Goal: Transaction & Acquisition: Purchase product/service

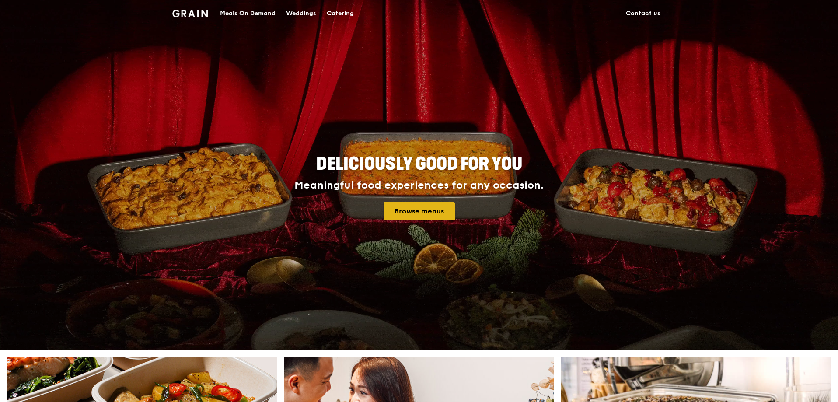
click at [423, 211] on link "Browse menus" at bounding box center [419, 211] width 71 height 18
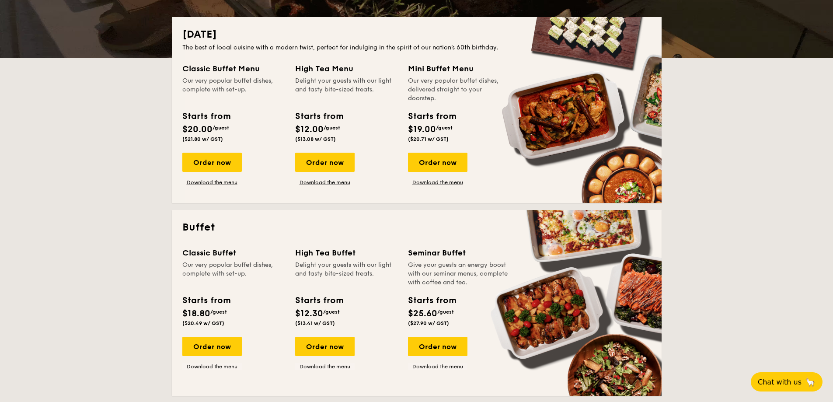
scroll to position [219, 0]
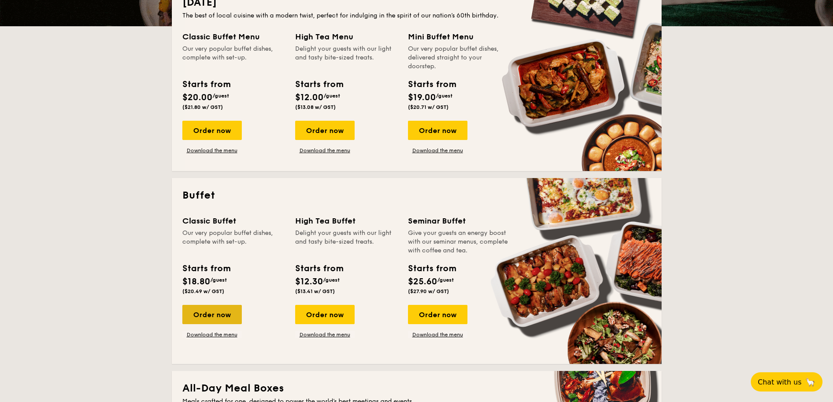
click at [211, 320] on div "Order now" at bounding box center [212, 314] width 60 height 19
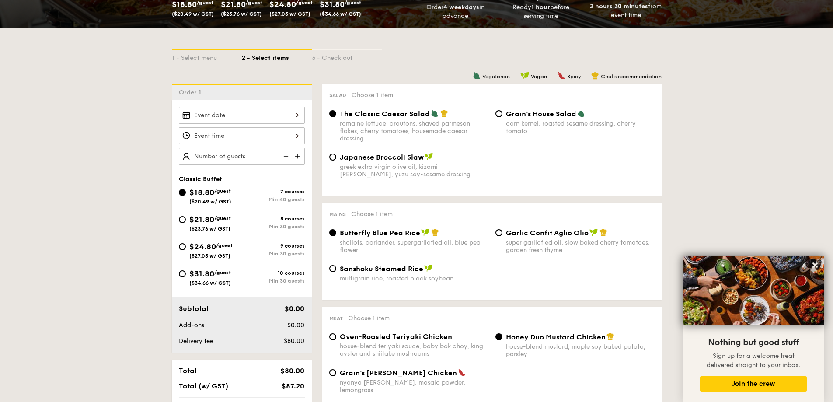
scroll to position [44, 0]
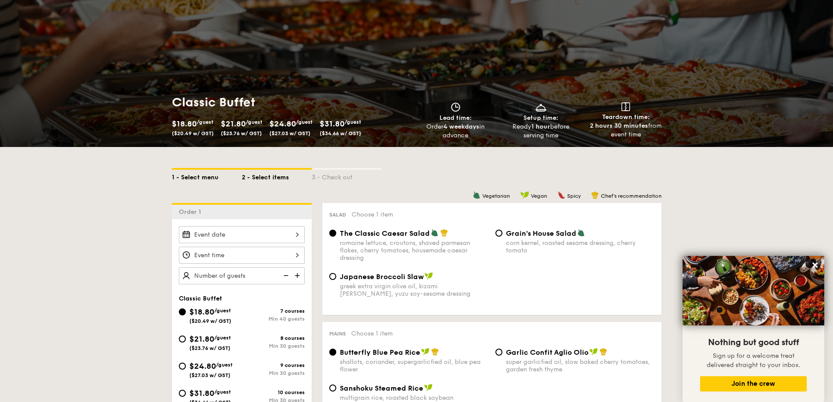
click at [206, 172] on div "1 - Select menu" at bounding box center [207, 176] width 70 height 12
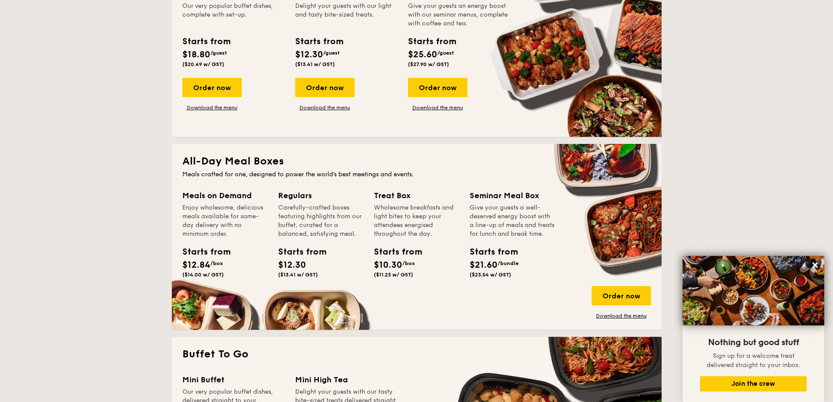
scroll to position [306, 0]
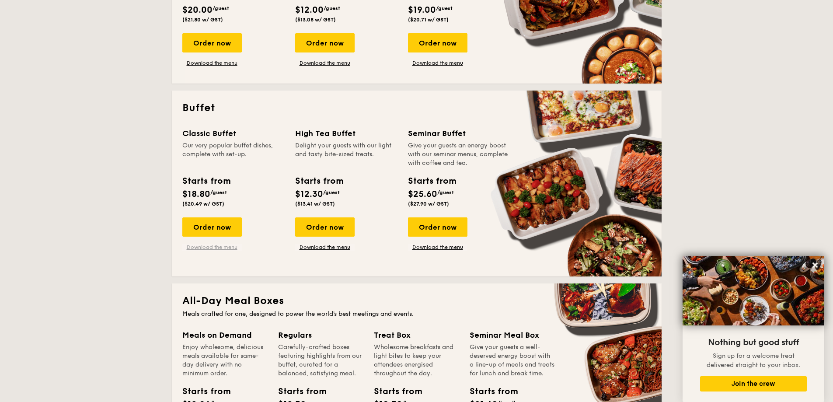
click at [207, 249] on link "Download the menu" at bounding box center [212, 247] width 60 height 7
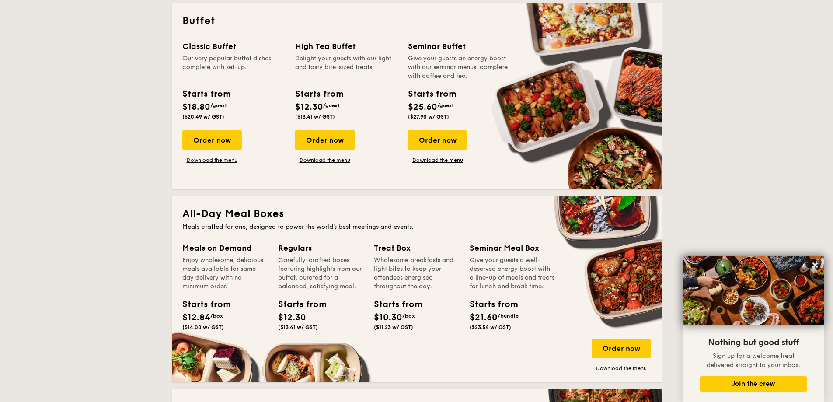
scroll to position [394, 0]
click at [223, 135] on div "Order now" at bounding box center [212, 139] width 60 height 19
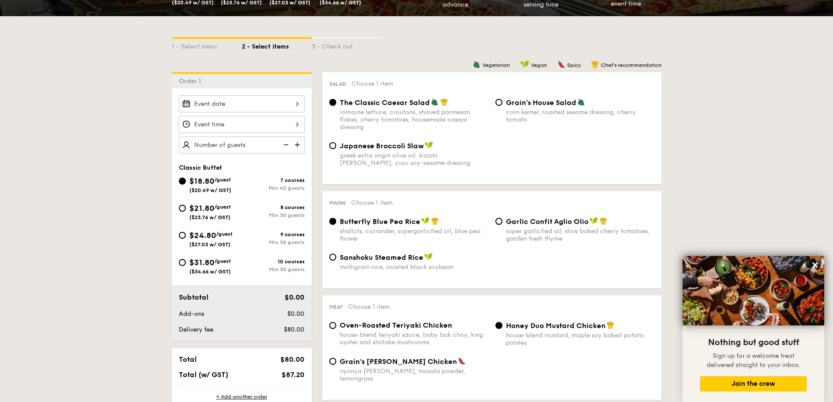
scroll to position [175, 0]
click at [257, 100] on div at bounding box center [242, 103] width 126 height 17
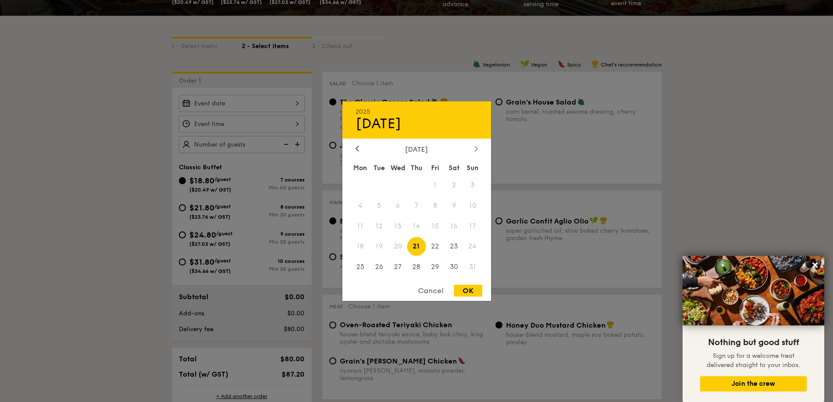
click at [476, 147] on icon at bounding box center [477, 149] width 4 height 6
click at [476, 147] on icon at bounding box center [476, 148] width 3 height 5
click at [358, 149] on icon at bounding box center [358, 149] width 4 height 6
click at [415, 206] on span "9" at bounding box center [416, 205] width 19 height 19
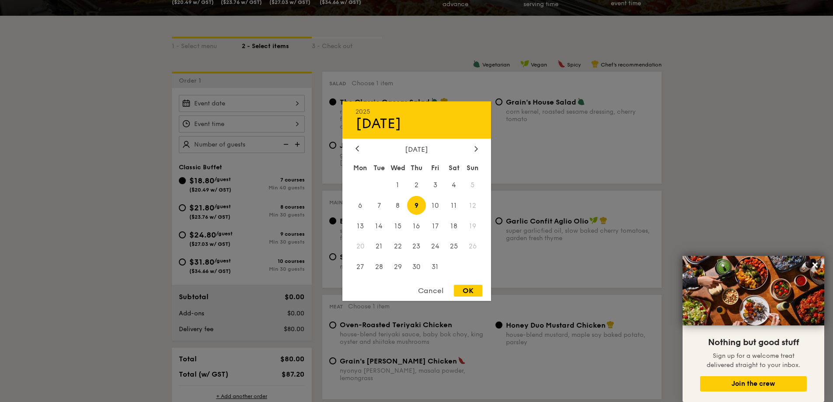
click at [466, 288] on div "OK" at bounding box center [468, 291] width 28 height 12
type input "[DATE]"
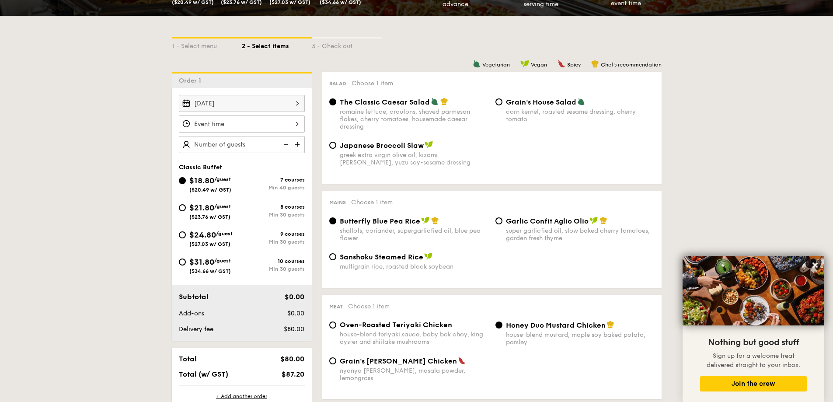
click at [288, 121] on div "12 1 2 3 4 5 6 7 8 9 10 11 00 15 30 45 am pm Cancel OK" at bounding box center [242, 124] width 126 height 17
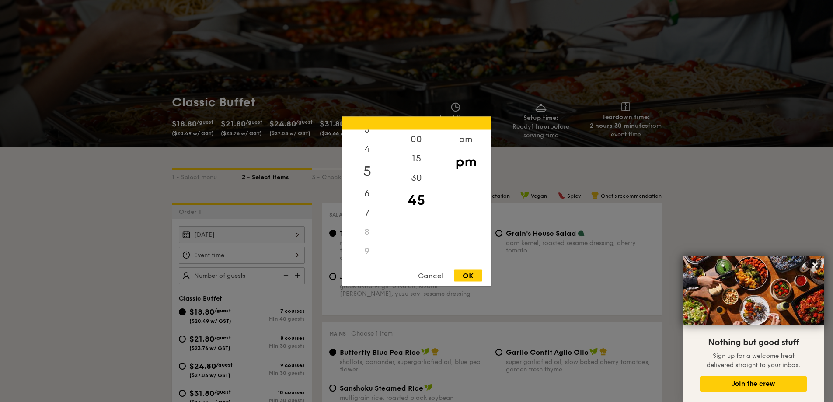
scroll to position [88, 0]
click at [365, 247] on div "10" at bounding box center [367, 250] width 49 height 19
click at [479, 140] on div "am" at bounding box center [465, 142] width 49 height 25
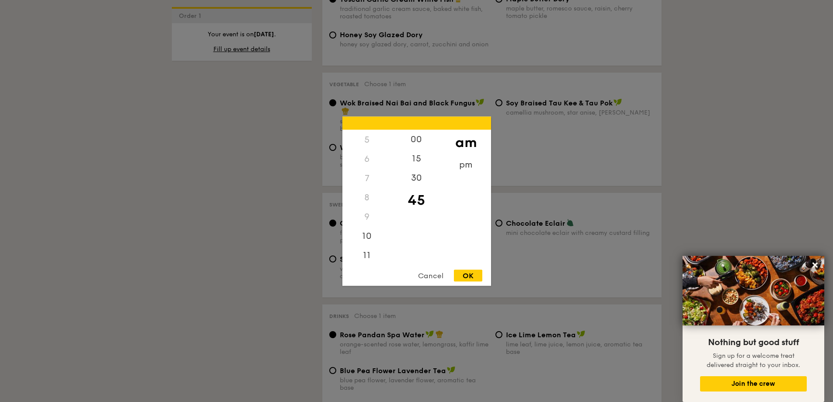
scroll to position [98, 0]
click at [370, 230] on div "10" at bounding box center [367, 236] width 49 height 25
click at [412, 133] on div "00" at bounding box center [416, 139] width 49 height 19
click at [417, 184] on div "30" at bounding box center [416, 180] width 49 height 25
click at [472, 277] on div "OK" at bounding box center [468, 276] width 28 height 12
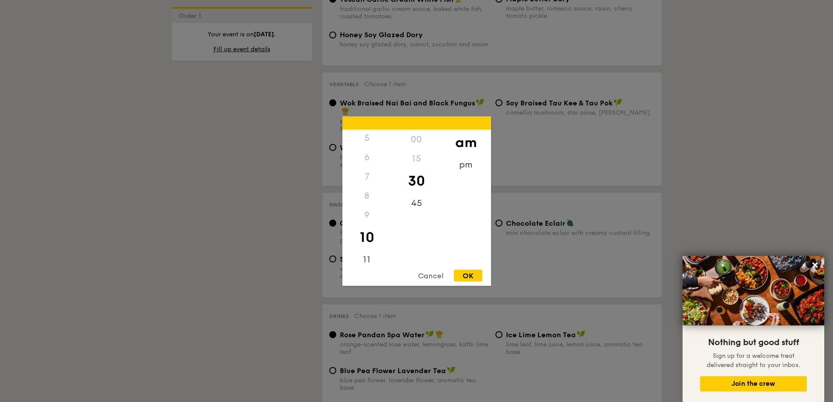
type input "10:30AM"
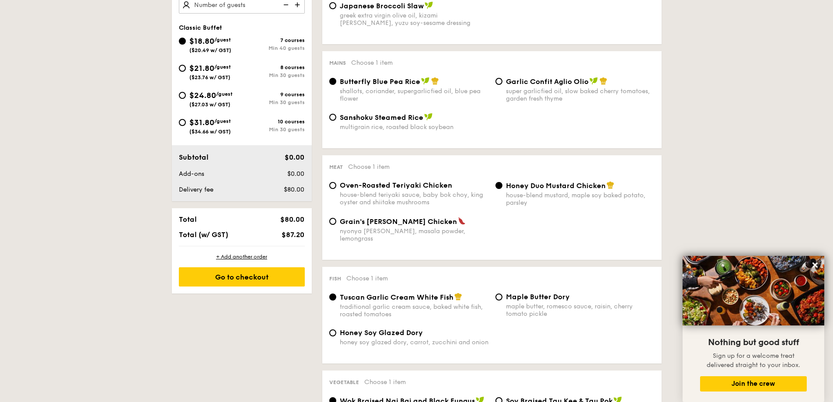
scroll to position [306, 0]
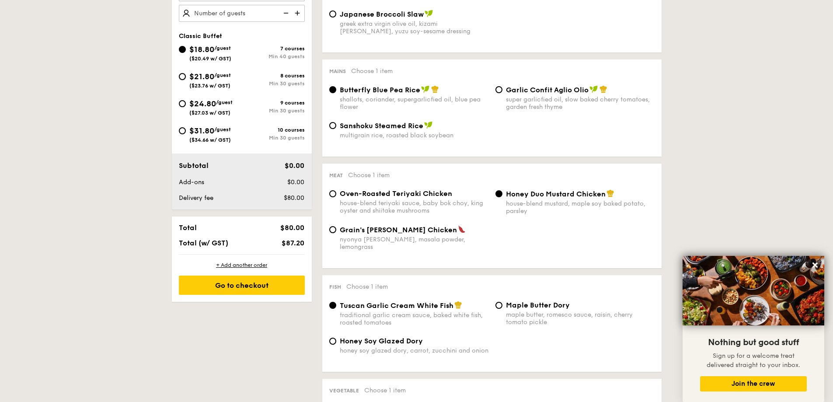
click at [180, 76] on input "$21.80 /guest ($23.76 w/ GST) 8 courses Min 30 guests" at bounding box center [182, 76] width 7 height 7
radio input "true"
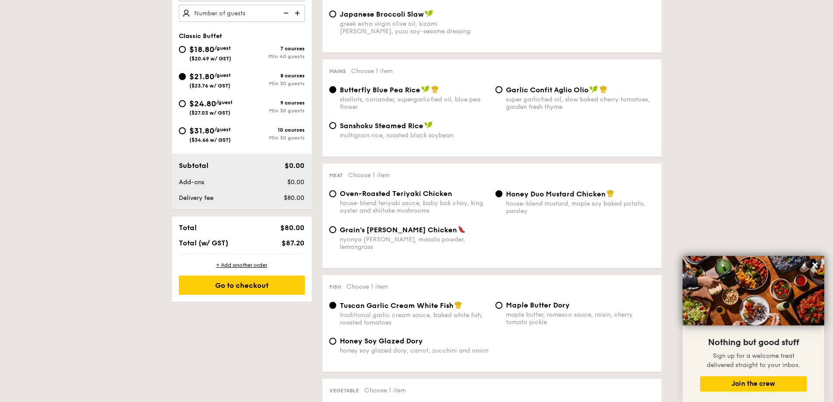
radio input "true"
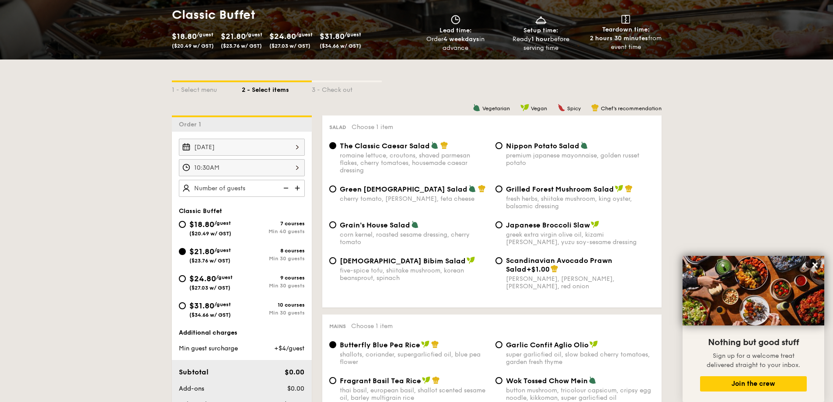
scroll to position [175, 0]
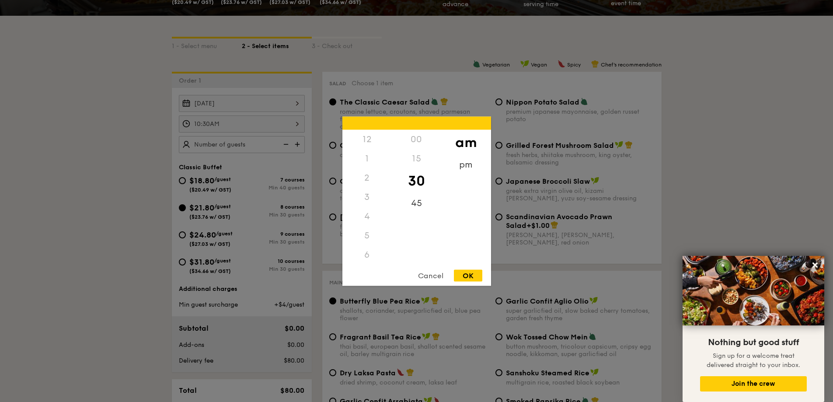
click at [203, 124] on div "10:30AM 12 1 2 3 4 5 6 7 8 9 10 11 00 15 30 45 am pm Cancel OK" at bounding box center [242, 124] width 126 height 17
click at [429, 273] on div "Cancel" at bounding box center [431, 276] width 43 height 12
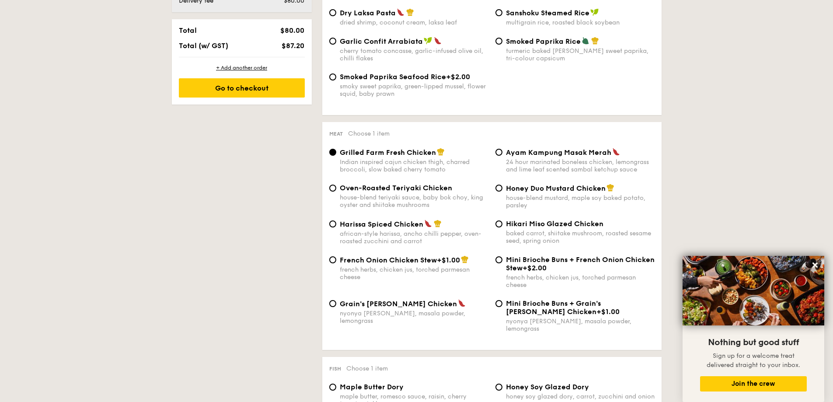
scroll to position [569, 0]
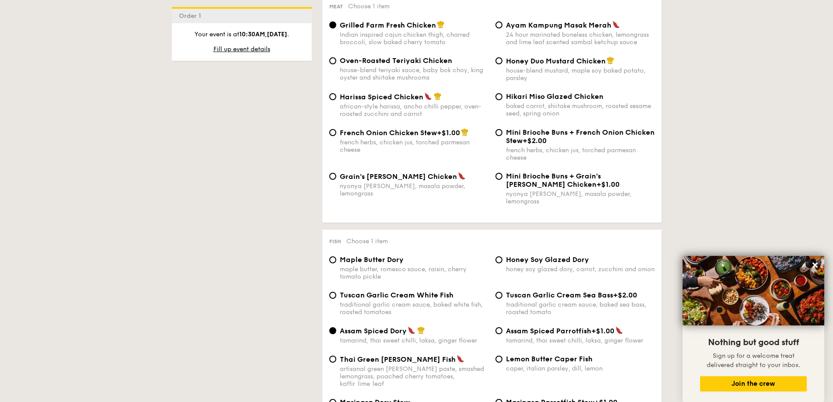
scroll to position [613, 0]
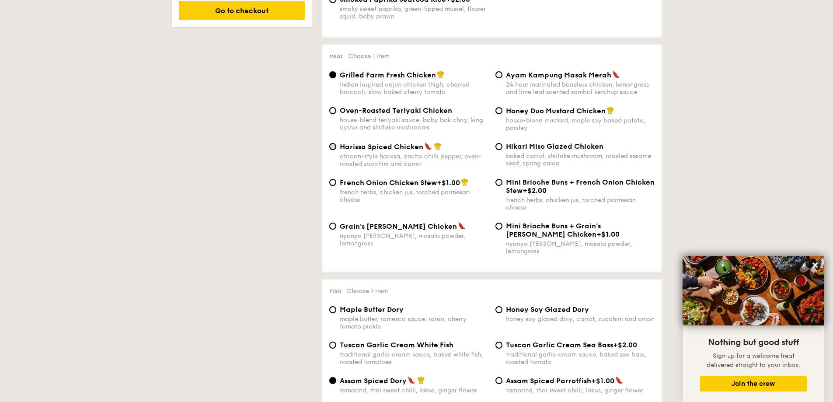
click at [332, 147] on input "Harissa Spiced Chicken african-style harissa, ancho chilli pepper, oven-roasted…" at bounding box center [332, 146] width 7 height 7
radio input "true"
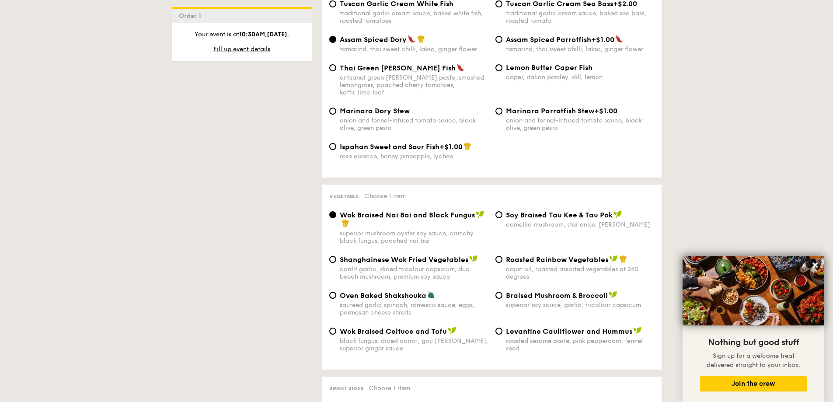
scroll to position [963, 0]
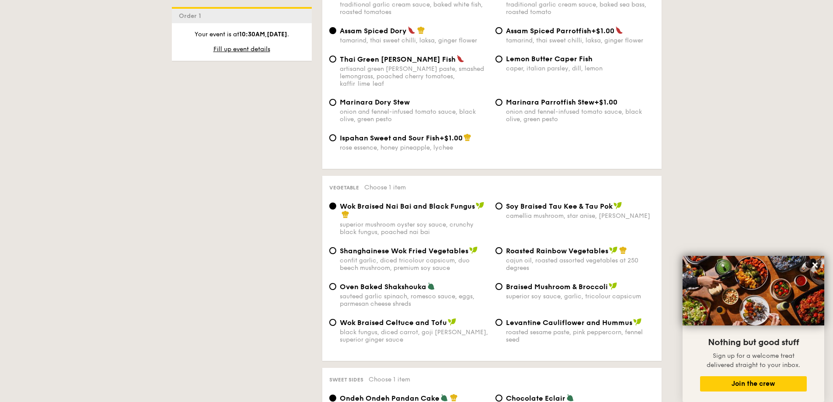
click at [328, 282] on div "Oven Baked Shakshouka sauteed garlic spinach, romesco sauce, eggs, parmesan che…" at bounding box center [409, 294] width 166 height 25
click at [333, 283] on input "Oven Baked Shakshouka sauteed garlic spinach, romesco sauce, eggs, parmesan che…" at bounding box center [332, 286] width 7 height 7
radio input "true"
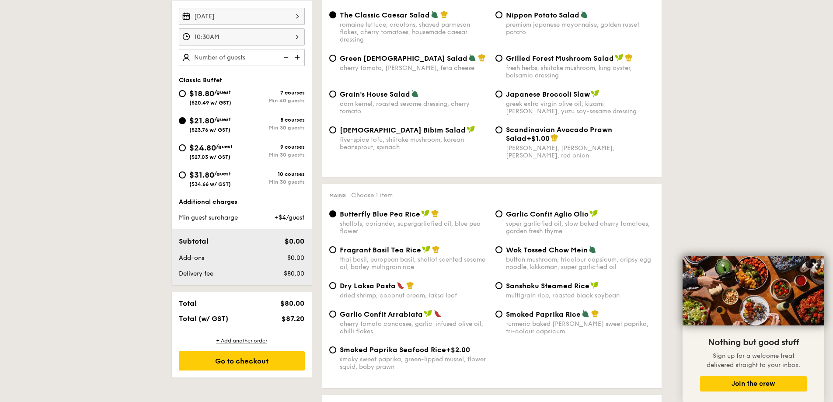
scroll to position [263, 0]
drag, startPoint x: 264, startPoint y: 360, endPoint x: 273, endPoint y: 363, distance: 9.7
click at [264, 360] on div "Go to checkout" at bounding box center [242, 360] width 126 height 19
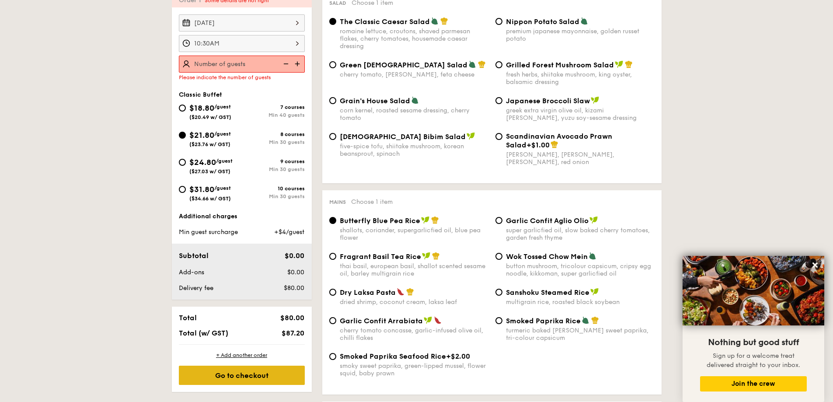
scroll to position [234, 0]
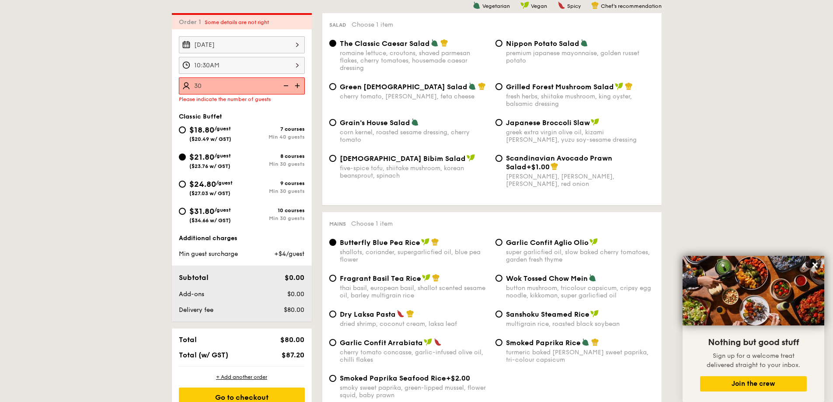
type input "30 guests"
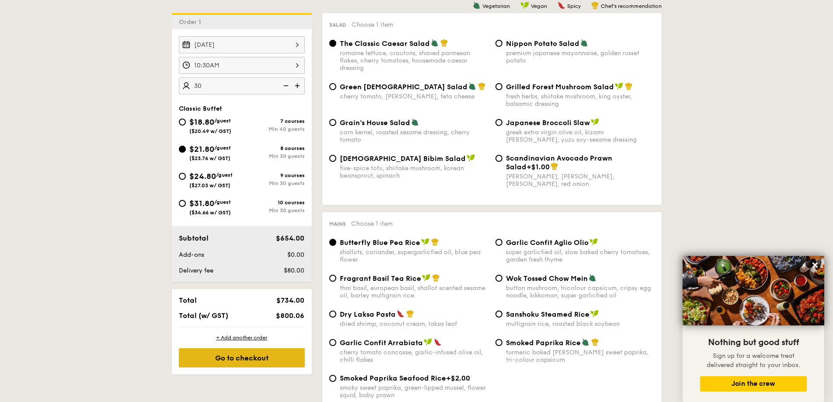
click at [268, 365] on div "Go to checkout" at bounding box center [242, 357] width 126 height 19
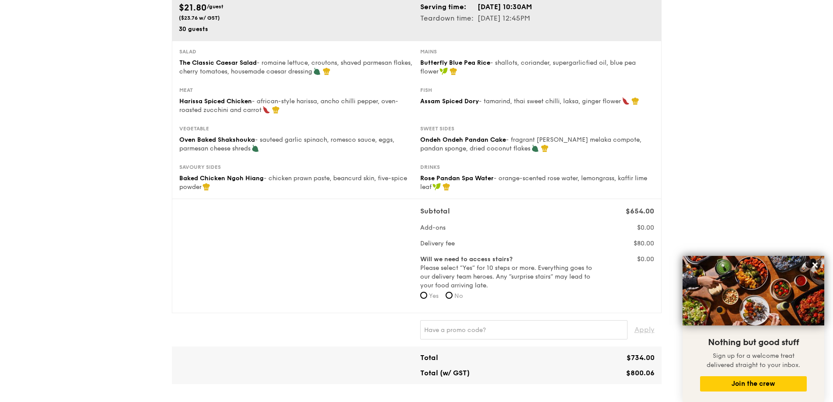
scroll to position [88, 0]
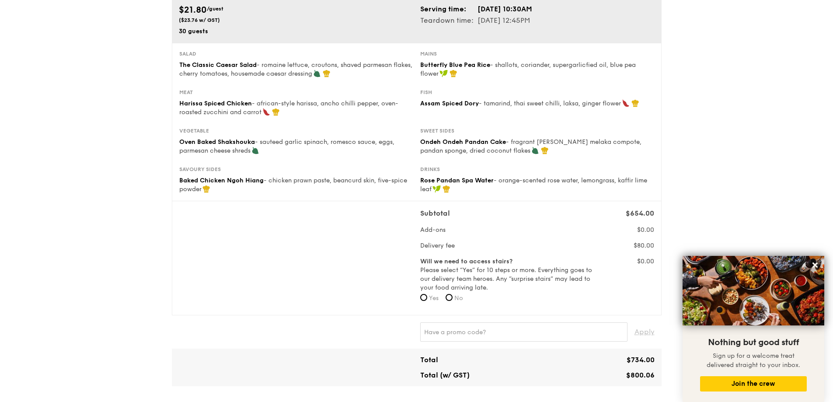
click at [429, 297] on span "Yes" at bounding box center [434, 297] width 10 height 7
click at [427, 297] on input "Yes" at bounding box center [423, 297] width 7 height 7
radio input "true"
click at [451, 299] on input "No" at bounding box center [449, 297] width 7 height 7
radio input "true"
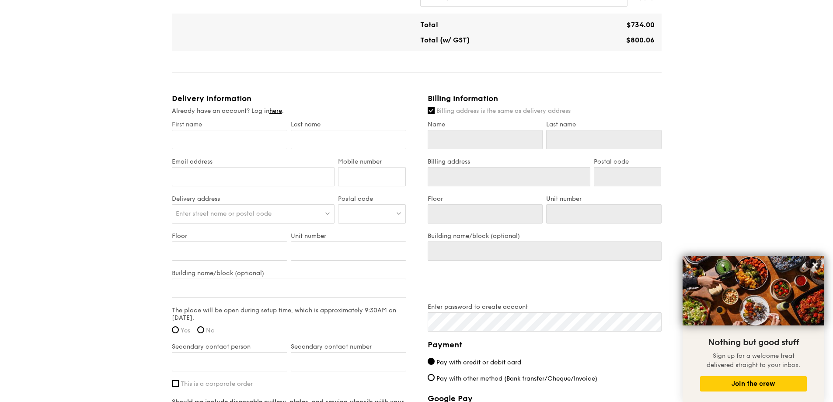
scroll to position [481, 0]
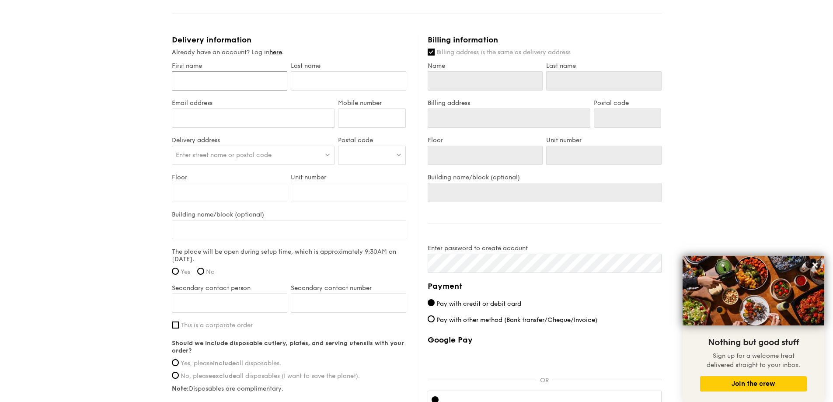
click at [225, 84] on input "First name" at bounding box center [230, 80] width 116 height 19
type input "G"
type input "Ga"
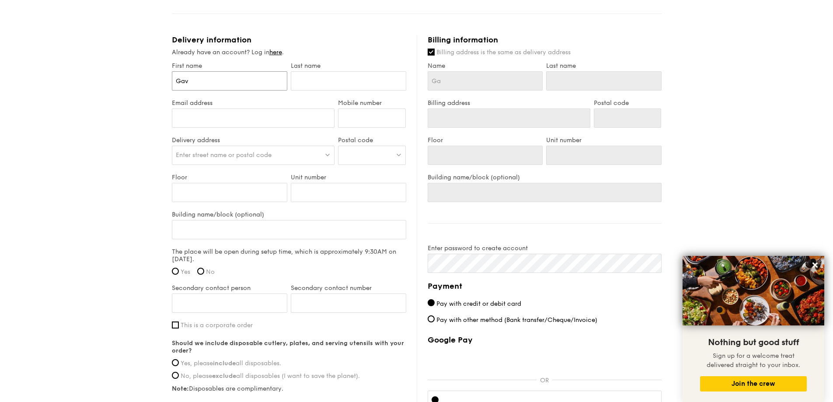
type input "Gavi"
type input "[PERSON_NAME]"
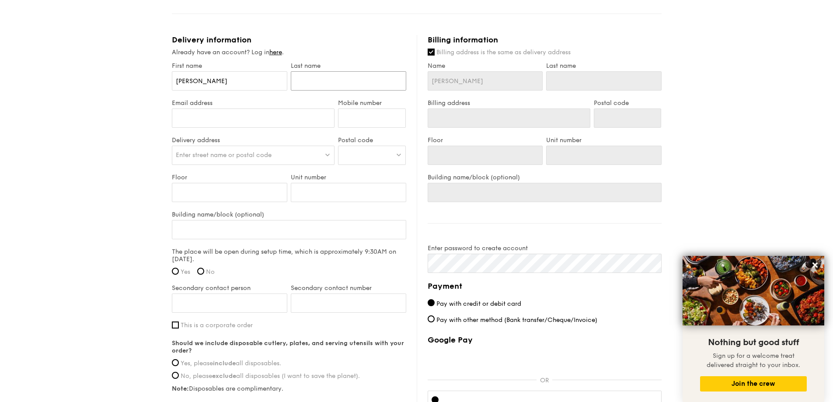
type input "H"
type input "Hu"
type input "[PERSON_NAME]"
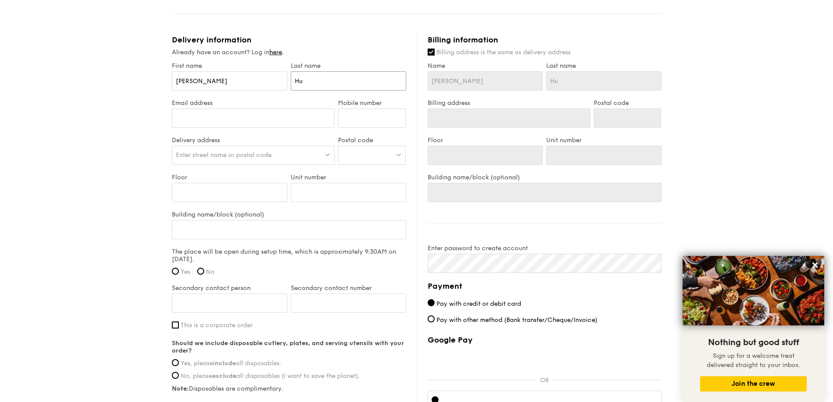
type input "[PERSON_NAME]"
type input "[EMAIL_ADDRESS][DOMAIN_NAME]"
type input "94785885"
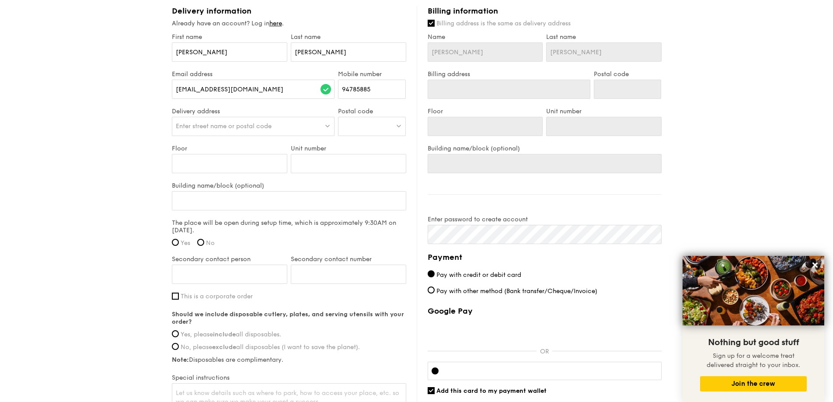
scroll to position [525, 0]
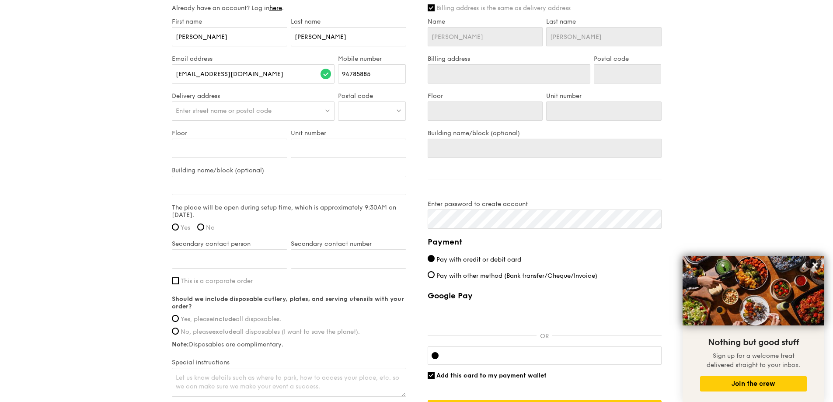
click at [265, 112] on span "Enter street name or postal code" at bounding box center [224, 110] width 96 height 7
type input "520210"
click at [251, 129] on div "[STREET_ADDRESS]" at bounding box center [234, 129] width 116 height 9
type input "[STREET_ADDRESS]"
type input "520210"
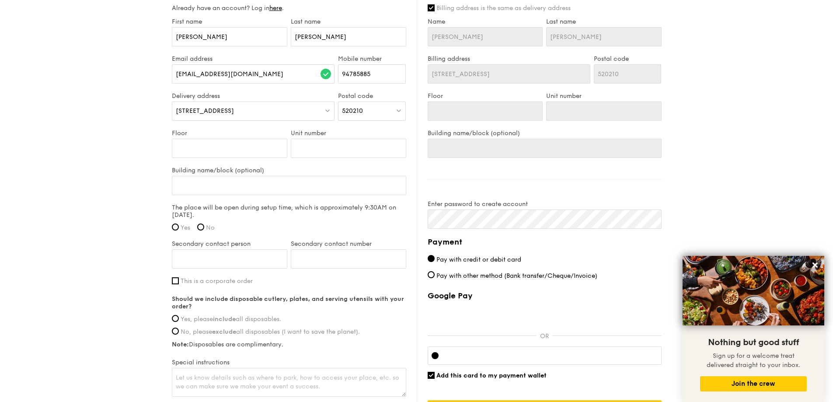
click at [363, 107] on span "520210" at bounding box center [352, 110] width 21 height 7
click at [181, 125] on div "Delivery address [STREET_ADDRESS]" at bounding box center [253, 110] width 167 height 37
click at [236, 144] on input "Floor" at bounding box center [230, 148] width 116 height 19
type input "0"
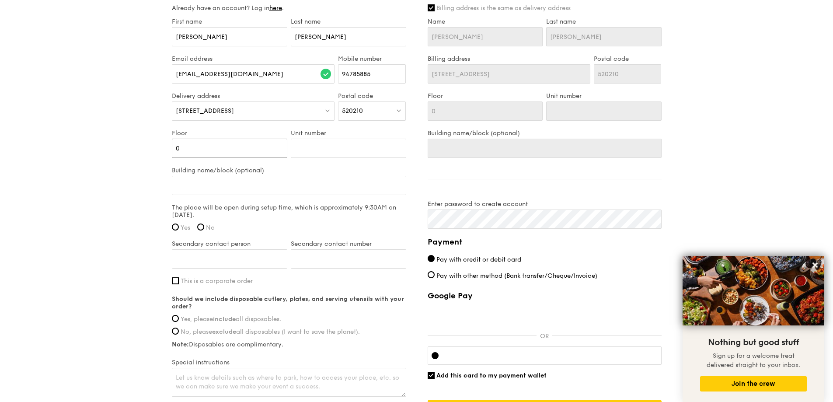
type input "08"
type input "9"
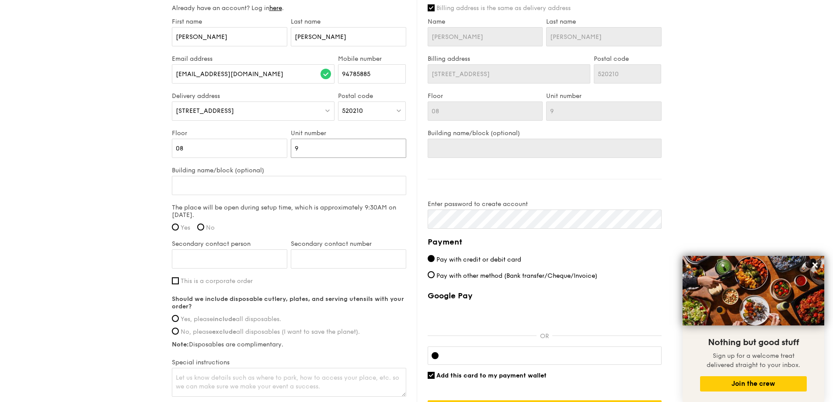
type input "99"
click at [238, 181] on input "Building name/block (optional)" at bounding box center [289, 185] width 235 height 19
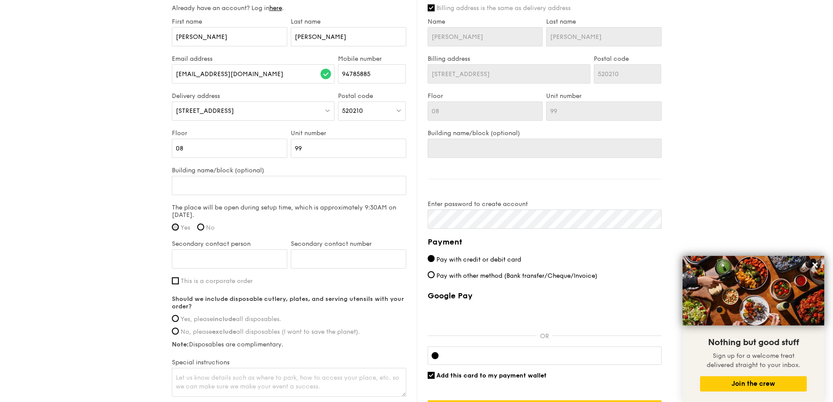
click at [175, 225] on input "Yes" at bounding box center [175, 227] width 7 height 7
radio input "true"
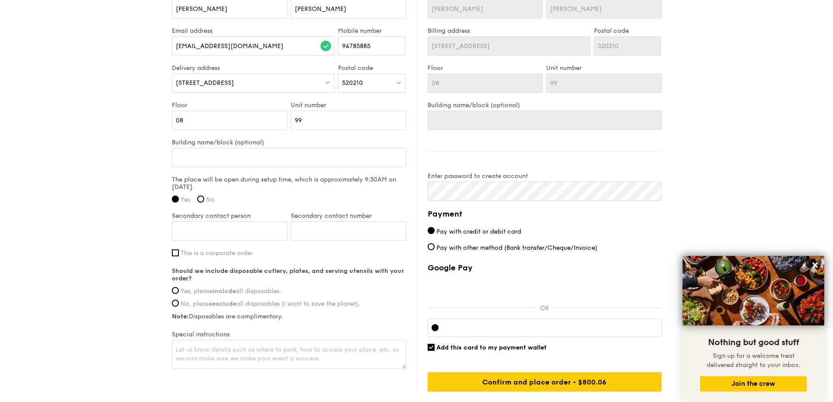
scroll to position [569, 0]
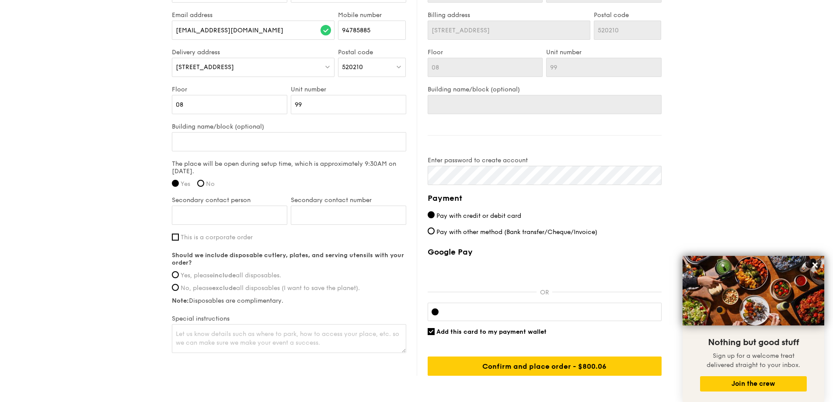
click at [249, 272] on span "Yes, please include all disposables." at bounding box center [231, 275] width 101 height 7
click at [179, 272] on input "Yes, please include all disposables." at bounding box center [175, 274] width 7 height 7
radio input "true"
click at [318, 333] on textarea at bounding box center [289, 338] width 235 height 29
click at [290, 332] on textarea "Lift Lobby B. Place food in the balcony." at bounding box center [289, 338] width 235 height 29
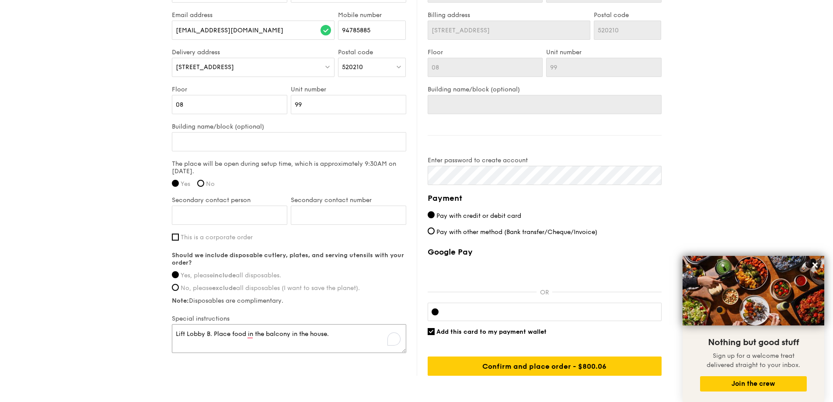
type textarea "Lift Lobby B. Place food in the balcony in the house."
click at [434, 235] on label "Pay with other method (Bank transfer/Cheque/Invoice)" at bounding box center [545, 232] width 234 height 9
click at [434, 235] on input "Pay with other method (Bank transfer/Cheque/Invoice)" at bounding box center [431, 231] width 7 height 7
radio input "true"
click at [431, 230] on input "Pay with other method (Bank transfer/Cheque/Invoice)" at bounding box center [431, 231] width 7 height 7
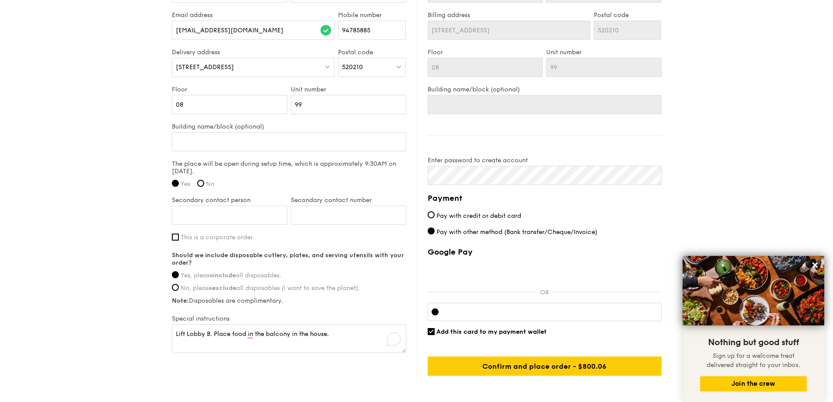
click at [491, 312] on div "Payment Pay with credit or debit card Pay with other method (Bank transfer/Cheq…" at bounding box center [545, 284] width 234 height 184
click at [439, 216] on span "Pay with credit or debit card" at bounding box center [479, 215] width 85 height 7
click at [435, 216] on input "Pay with credit or debit card" at bounding box center [431, 214] width 7 height 7
radio input "true"
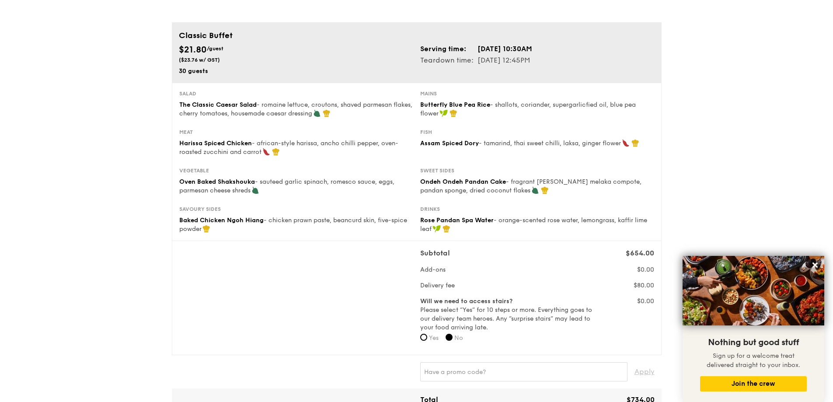
scroll to position [0, 0]
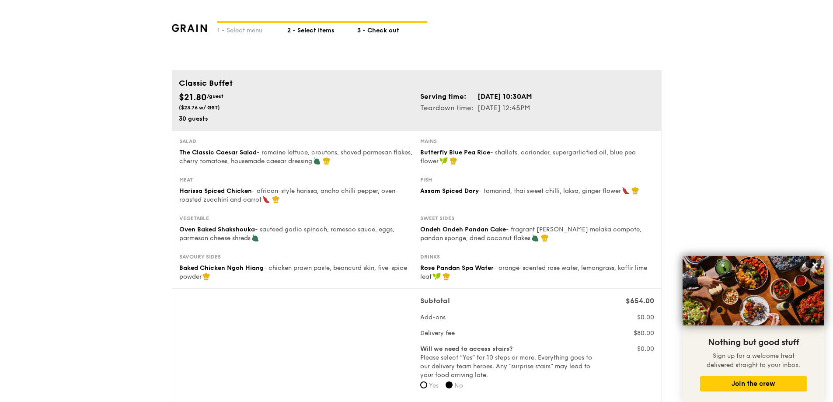
click at [309, 28] on div "2 - Select items" at bounding box center [322, 29] width 70 height 12
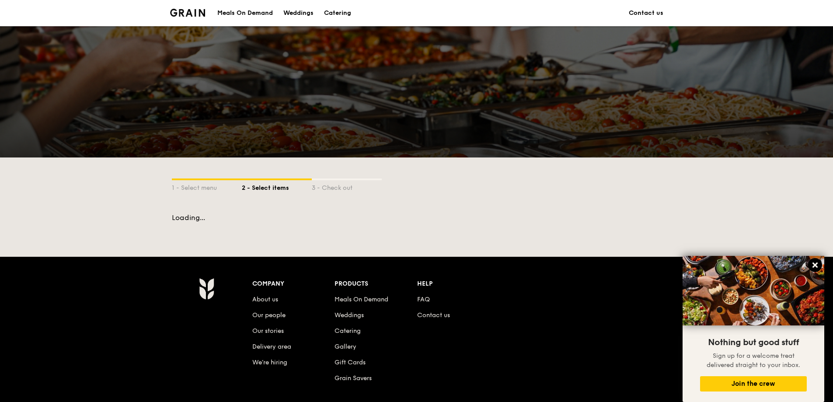
click at [817, 264] on icon at bounding box center [815, 265] width 5 height 5
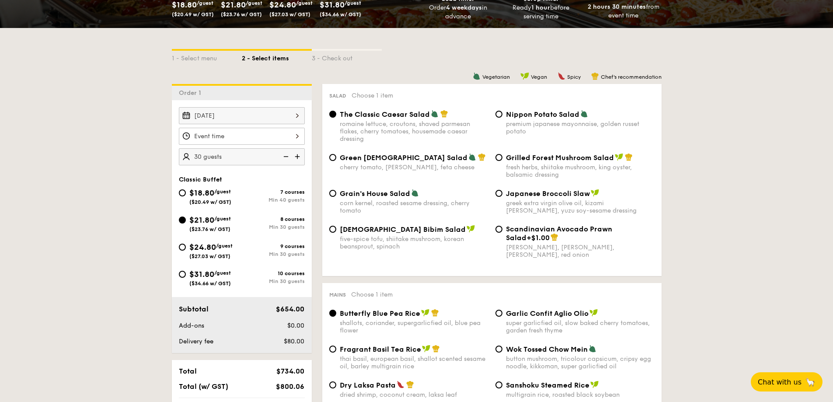
scroll to position [175, 0]
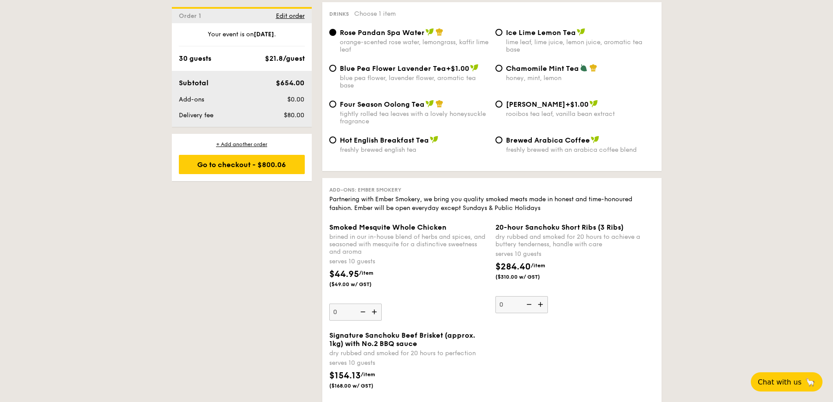
scroll to position [1623, 0]
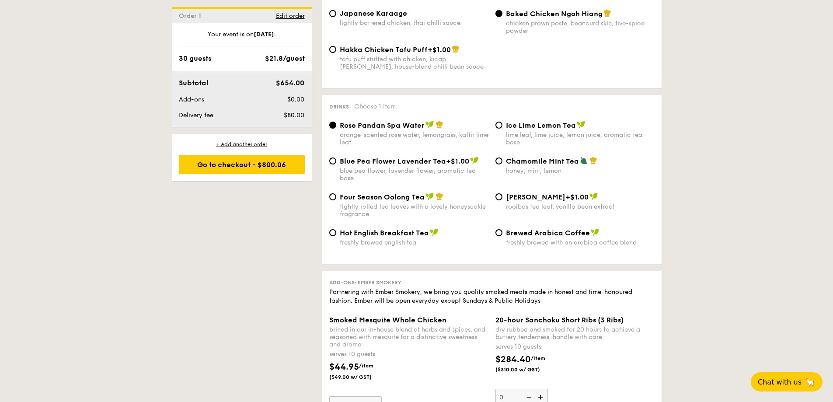
click at [350, 193] on span "Four Season Oolong Tea" at bounding box center [382, 197] width 85 height 8
click at [336, 193] on input "Four Season Oolong Tea tightly rolled tea leaves with a lovely honeysuckle frag…" at bounding box center [332, 196] width 7 height 7
radio input "true"
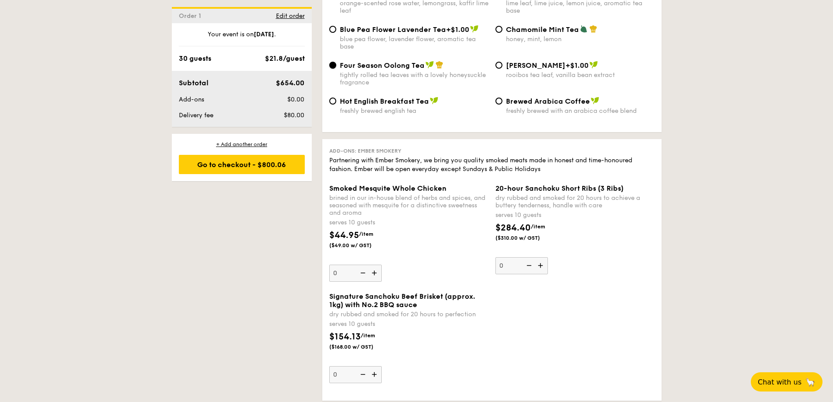
scroll to position [1754, 0]
click at [289, 165] on div "Go to checkout - $800.06" at bounding box center [242, 164] width 126 height 19
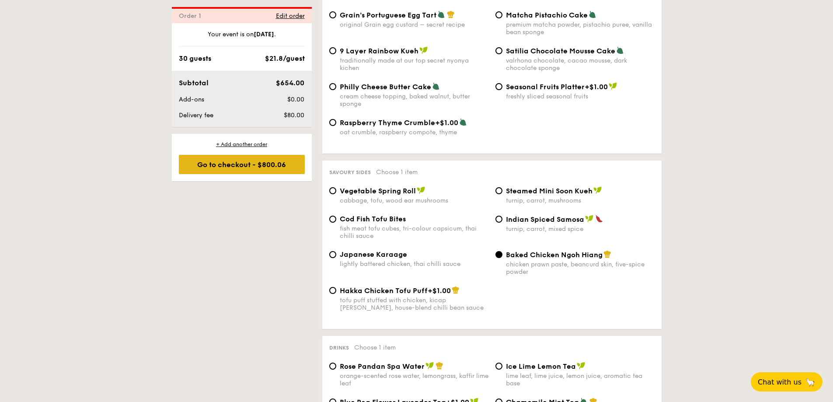
scroll to position [234, 0]
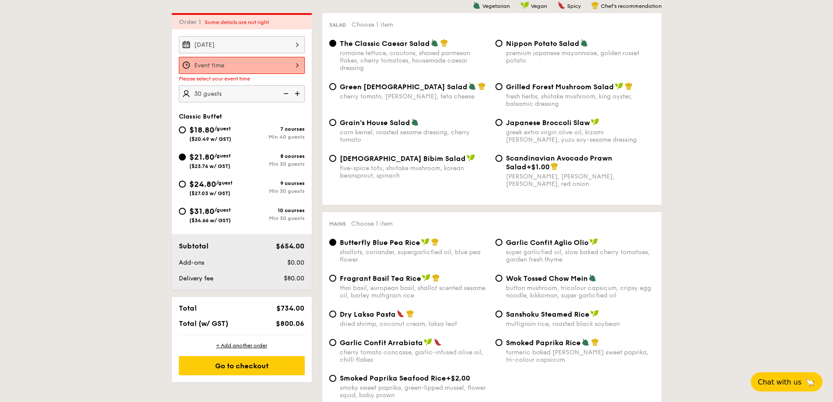
click at [255, 59] on div at bounding box center [242, 65] width 126 height 17
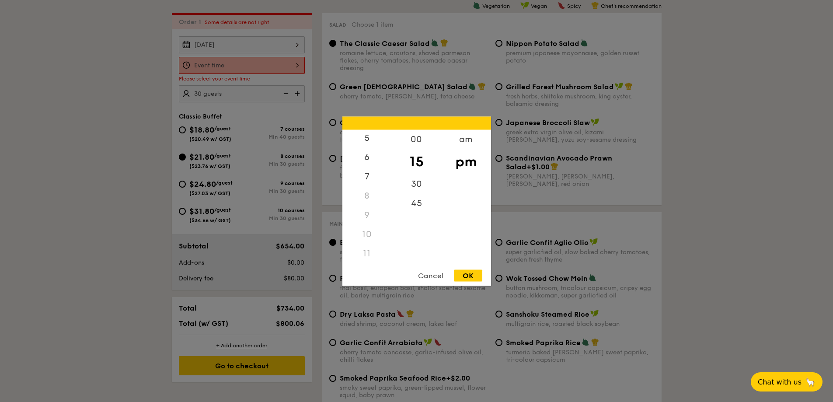
scroll to position [104, 0]
click at [457, 137] on div "am" at bounding box center [465, 142] width 49 height 25
click at [372, 234] on div "10" at bounding box center [367, 235] width 49 height 25
click at [416, 179] on div "30" at bounding box center [416, 180] width 49 height 25
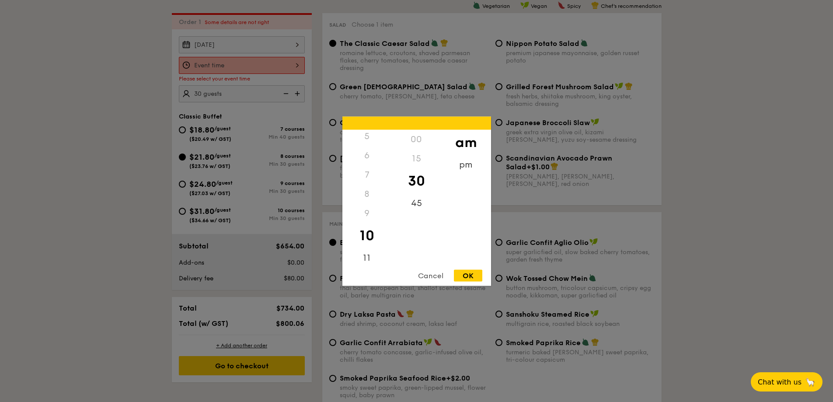
click at [474, 275] on div "OK" at bounding box center [468, 276] width 28 height 12
type input "10:30AM"
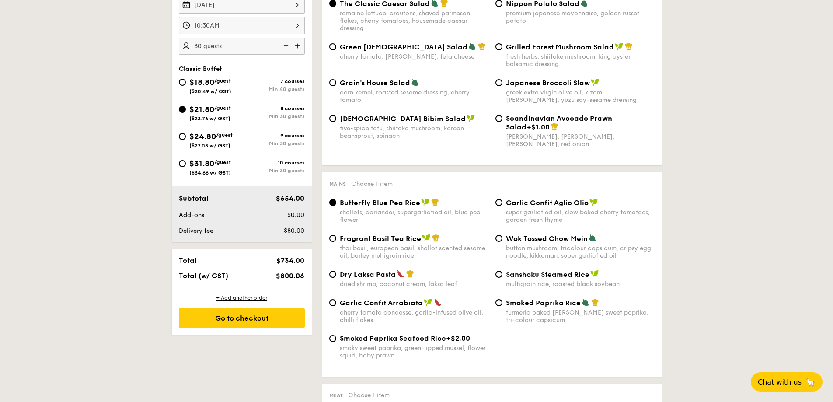
scroll to position [321, 0]
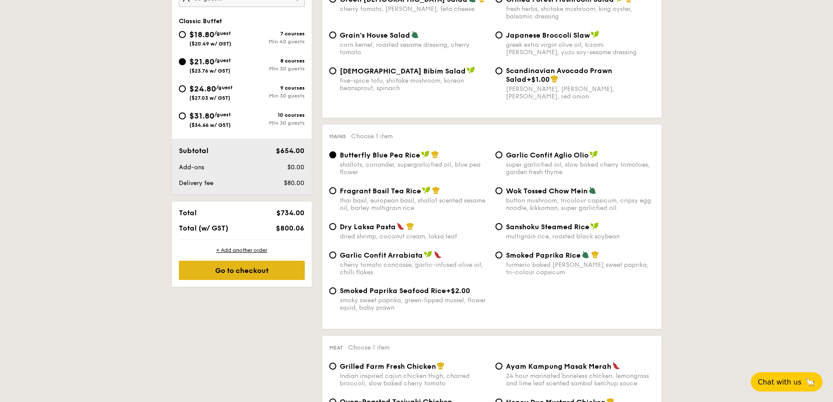
click at [297, 274] on div "Go to checkout" at bounding box center [242, 270] width 126 height 19
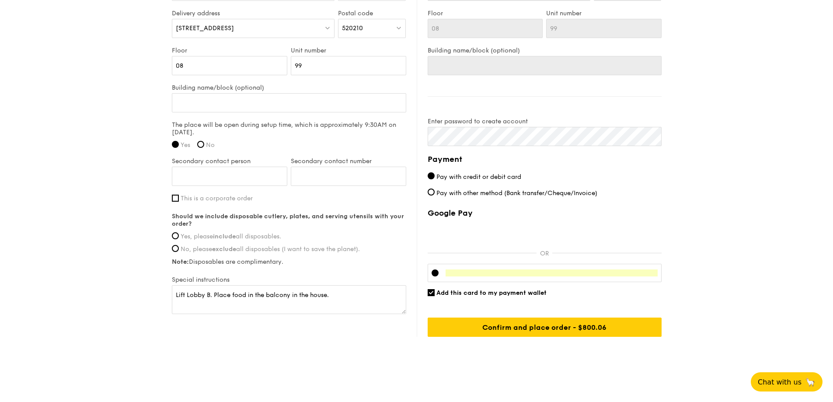
scroll to position [613, 0]
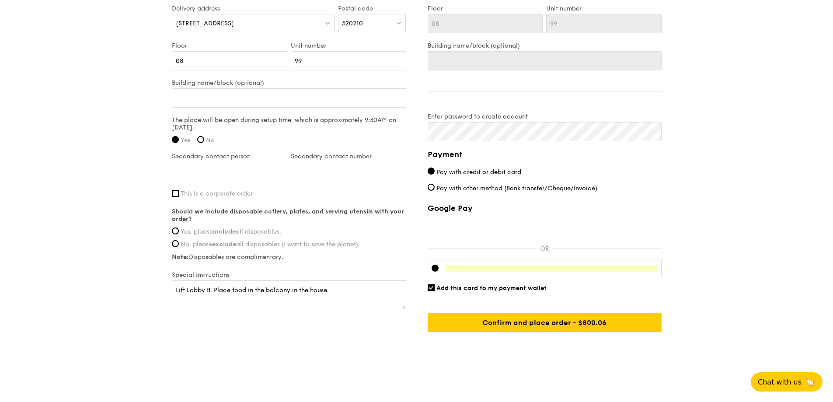
click at [620, 327] on input "Confirm and place order - $800.06" at bounding box center [545, 322] width 234 height 19
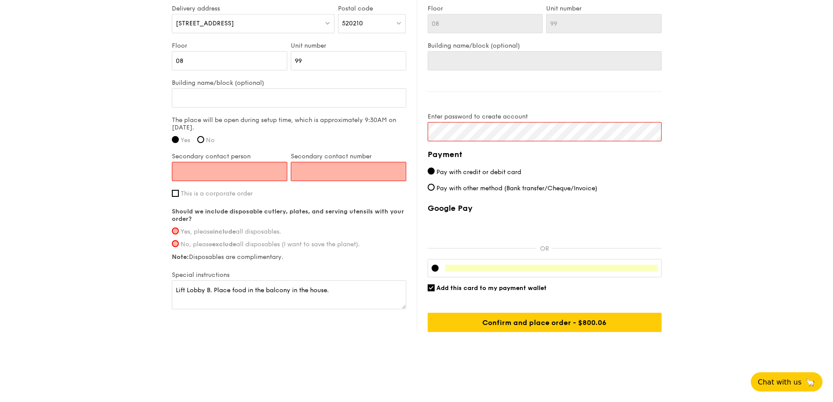
click at [263, 170] on input "Secondary contact person" at bounding box center [230, 171] width 116 height 19
type input "V"
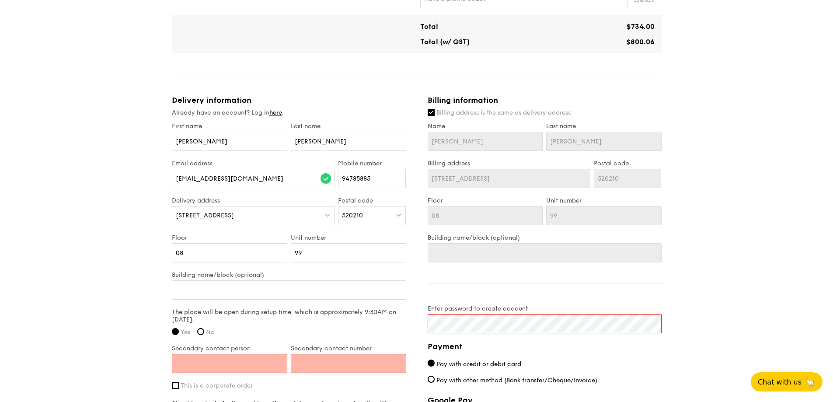
scroll to position [350, 0]
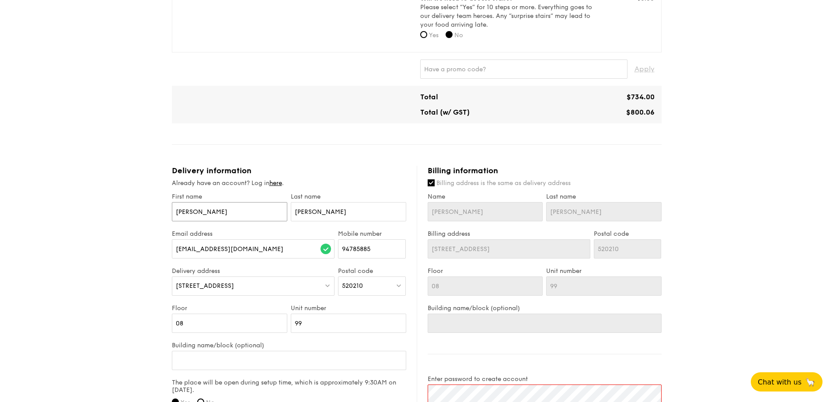
click at [208, 212] on input "[PERSON_NAME]" at bounding box center [230, 211] width 116 height 19
click at [98, 231] on div "1 - Select menu 2 - Select items 3 - Check out Classic Buffet $21.80 /guest ($2…" at bounding box center [416, 140] width 833 height 980
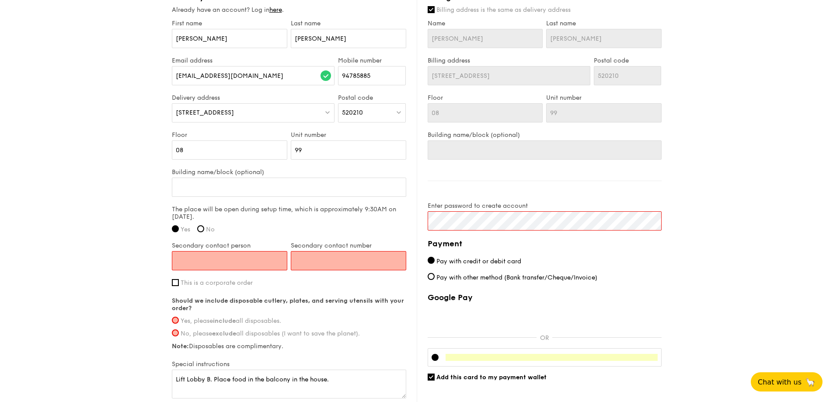
scroll to position [525, 0]
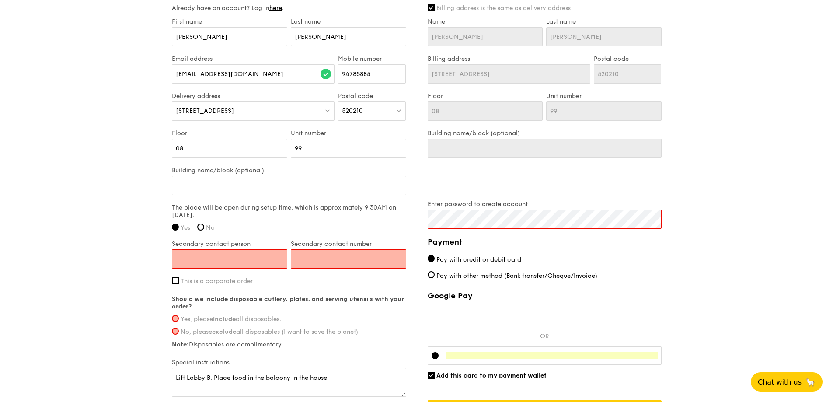
click at [246, 257] on input "Secondary contact person" at bounding box center [230, 258] width 116 height 19
type input "[PERSON_NAME]"
click at [328, 256] on input "Secondary contact number" at bounding box center [349, 258] width 116 height 19
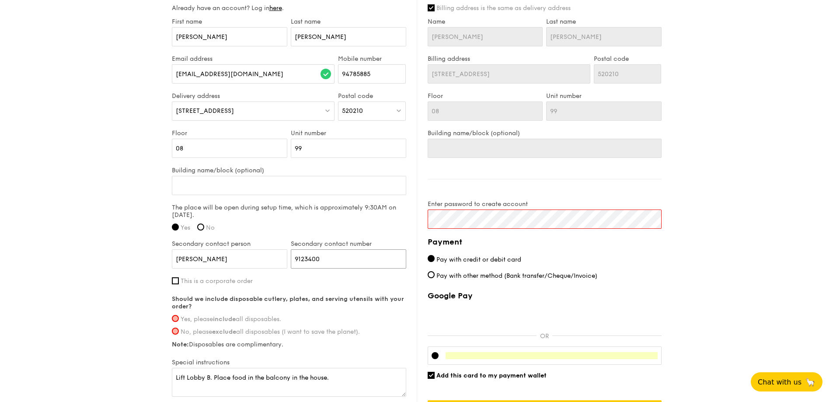
type input "91234001"
drag, startPoint x: 333, startPoint y: 259, endPoint x: 257, endPoint y: 257, distance: 76.2
click at [257, 257] on div "Secondary contact person [PERSON_NAME] Secondary contact number 91234001" at bounding box center [289, 258] width 238 height 37
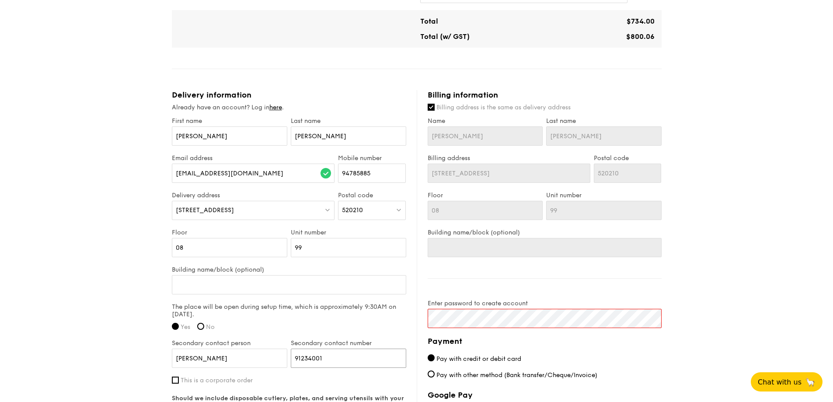
scroll to position [482, 0]
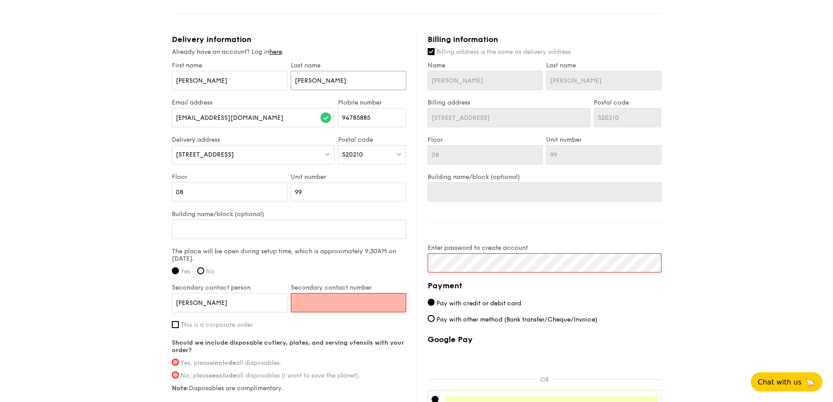
drag, startPoint x: 340, startPoint y: 86, endPoint x: 230, endPoint y: 77, distance: 110.6
click at [230, 77] on div "First name [PERSON_NAME] Last name [PERSON_NAME]" at bounding box center [289, 80] width 238 height 37
drag, startPoint x: 245, startPoint y: 83, endPoint x: 250, endPoint y: 84, distance: 5.0
click at [245, 83] on input "[PERSON_NAME]" at bounding box center [230, 80] width 116 height 19
click at [381, 119] on input "94785885" at bounding box center [372, 117] width 68 height 19
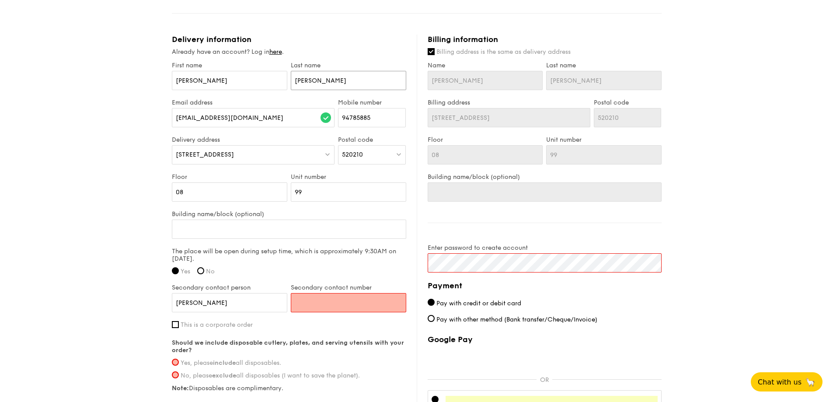
click at [346, 79] on input "[PERSON_NAME]" at bounding box center [349, 80] width 116 height 19
click at [242, 77] on input "[PERSON_NAME]" at bounding box center [230, 80] width 116 height 19
click at [334, 305] on input "Secondary contact number" at bounding box center [349, 302] width 116 height 19
paste input "91234001"
type input "91234001"
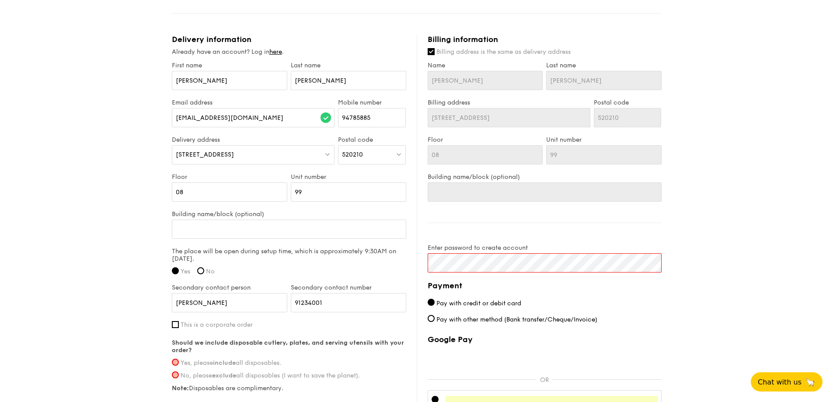
click at [63, 283] on div "1 - Select menu 2 - Select items 3 - Check out Classic Buffet $21.80 /guest ($2…" at bounding box center [416, 8] width 833 height 980
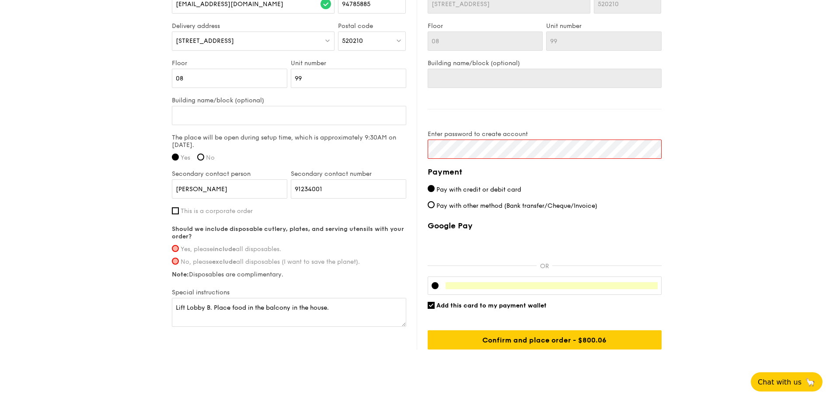
scroll to position [613, 0]
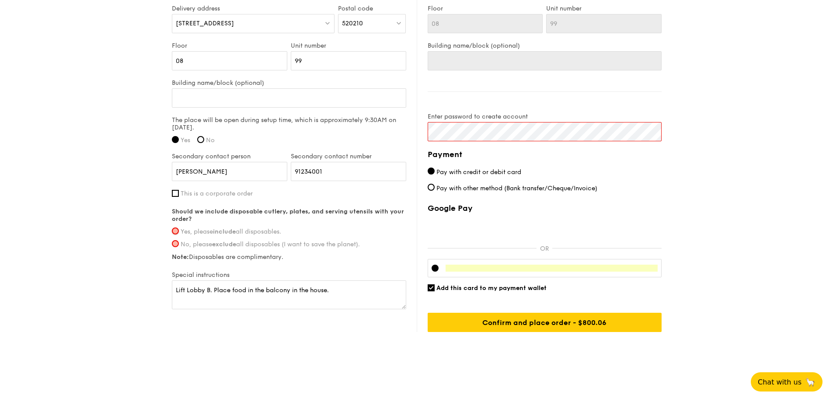
click at [172, 232] on input "Yes, please include all disposables." at bounding box center [175, 231] width 7 height 7
radio input "true"
click at [508, 323] on input "Confirm and place order - $800.06" at bounding box center [545, 322] width 234 height 19
click at [543, 324] on input "Confirm and place order - $800.06" at bounding box center [545, 322] width 234 height 19
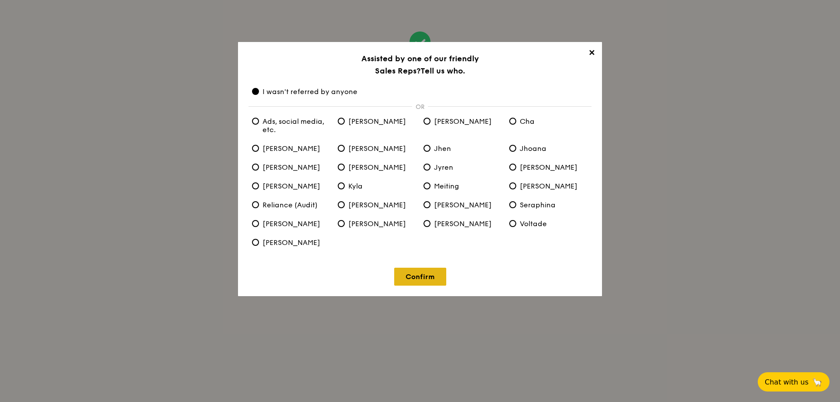
click at [432, 277] on link "Confirm" at bounding box center [420, 277] width 52 height 18
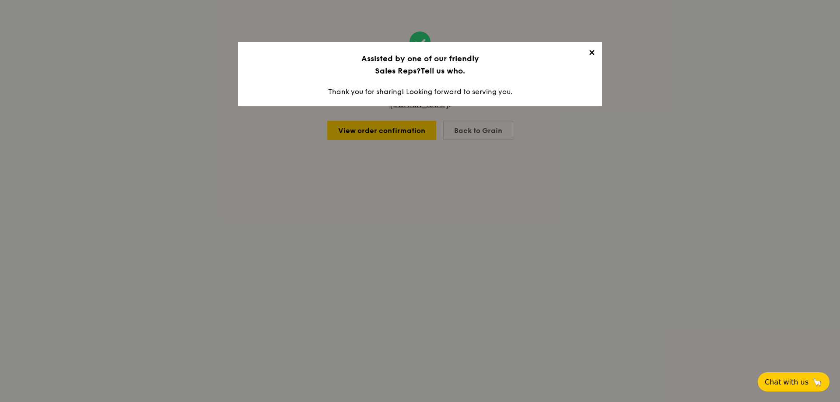
click at [588, 53] on span "✕" at bounding box center [591, 54] width 12 height 12
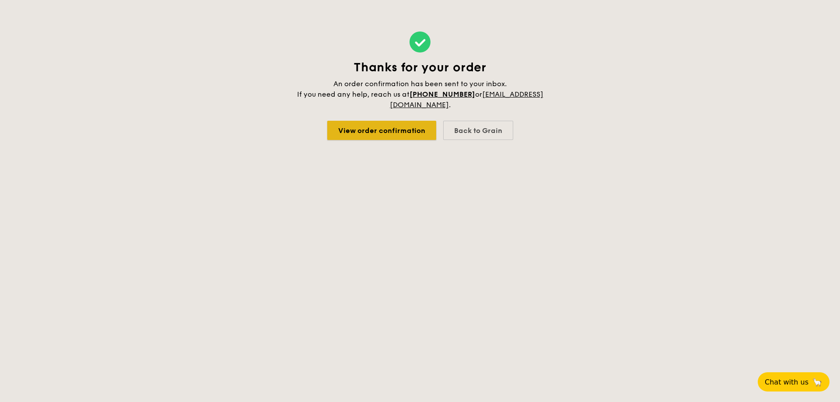
click at [420, 133] on link "View order confirmation" at bounding box center [381, 130] width 109 height 19
click at [256, 178] on body "Thanks for your order An order confirmation has been sent to your inbox. If you…" at bounding box center [420, 201] width 840 height 402
click at [193, 247] on body "Thanks for your order An order confirmation has been sent to your inbox. If you…" at bounding box center [420, 201] width 840 height 402
drag, startPoint x: 146, startPoint y: 323, endPoint x: 174, endPoint y: 352, distance: 39.9
click at [146, 323] on body "Thanks for your order An order confirmation has been sent to your inbox. If you…" at bounding box center [420, 201] width 840 height 402
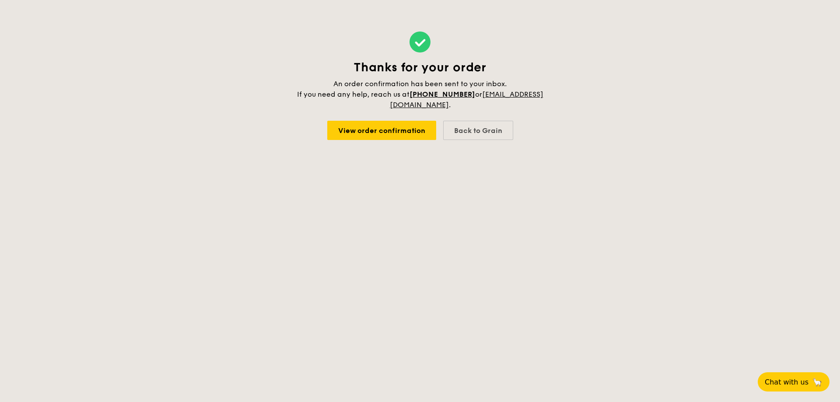
click at [197, 287] on body "Thanks for your order An order confirmation has been sent to your inbox. If you…" at bounding box center [420, 201] width 840 height 402
click at [177, 283] on body "Thanks for your order An order confirmation has been sent to your inbox. If you…" at bounding box center [420, 201] width 840 height 402
